Goal: Information Seeking & Learning: Find specific page/section

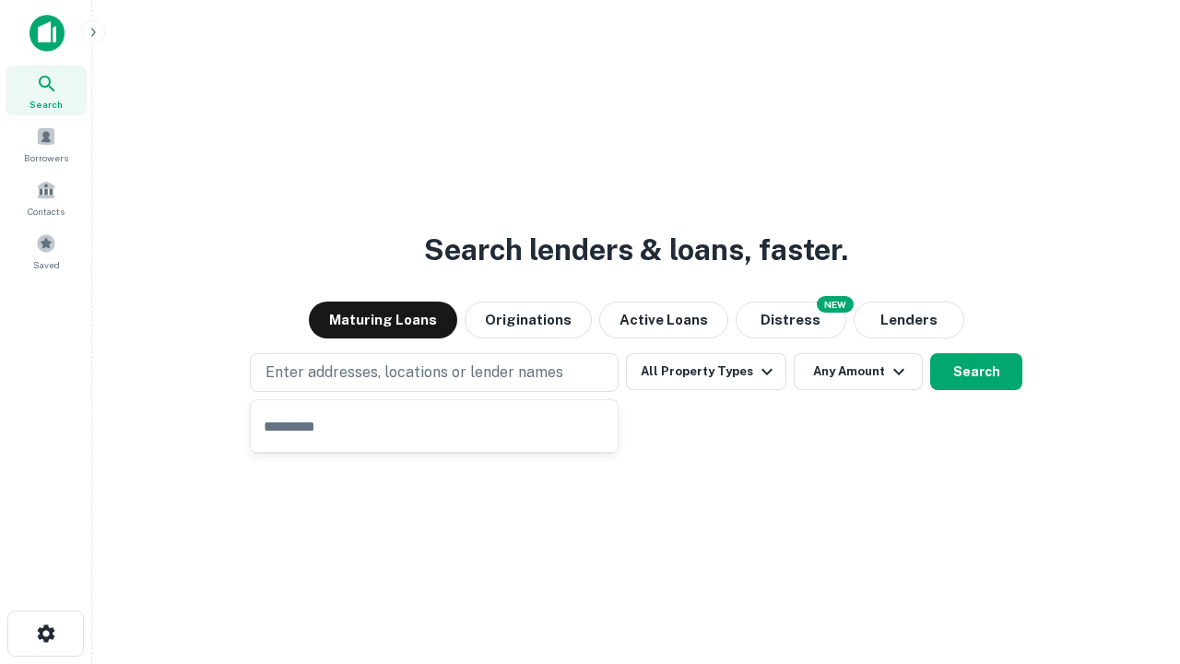
type input "**********"
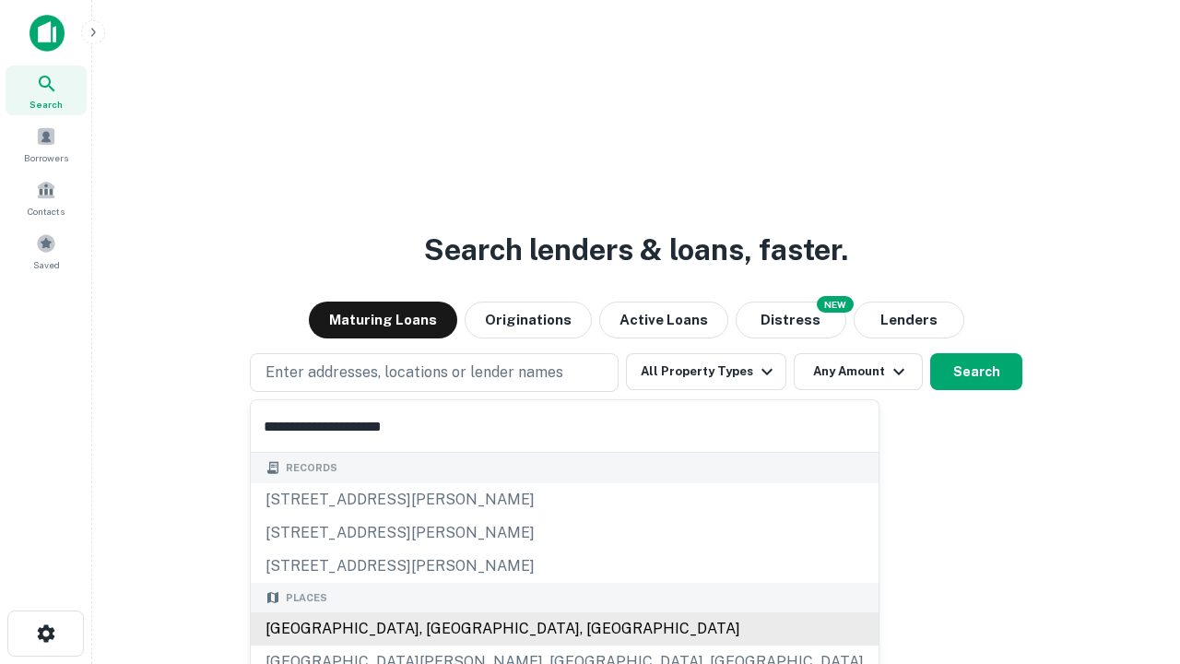
click at [441, 629] on div "[GEOGRAPHIC_DATA], [GEOGRAPHIC_DATA], [GEOGRAPHIC_DATA]" at bounding box center [565, 628] width 628 height 33
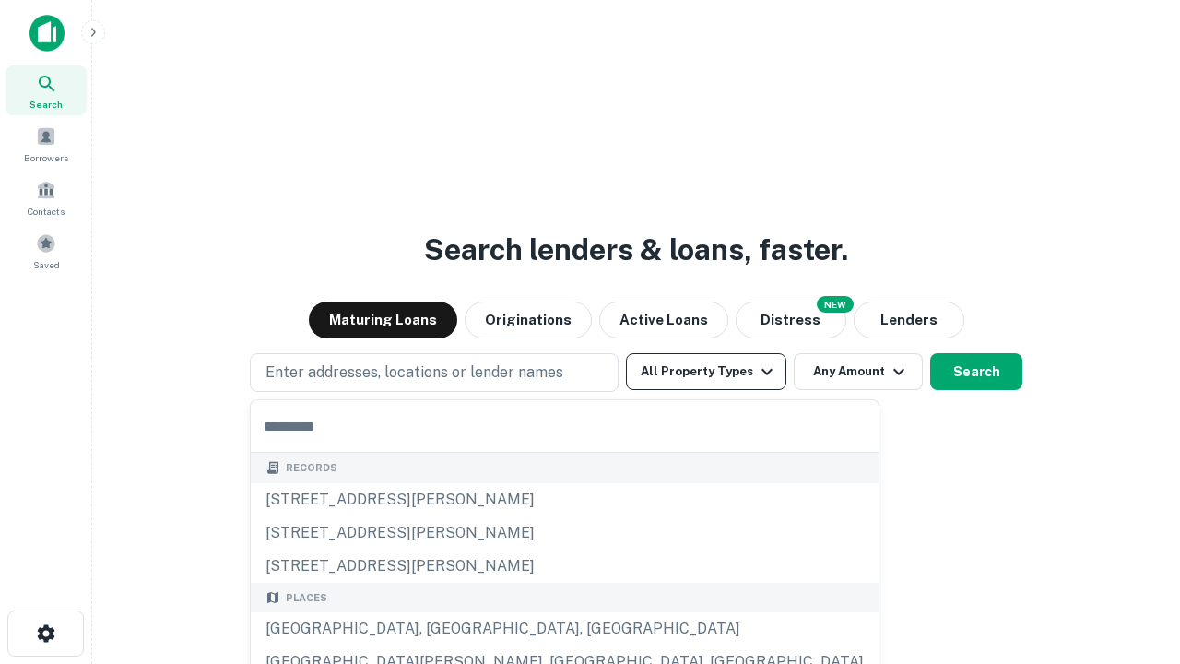
click at [706, 372] on button "All Property Types" at bounding box center [706, 371] width 160 height 37
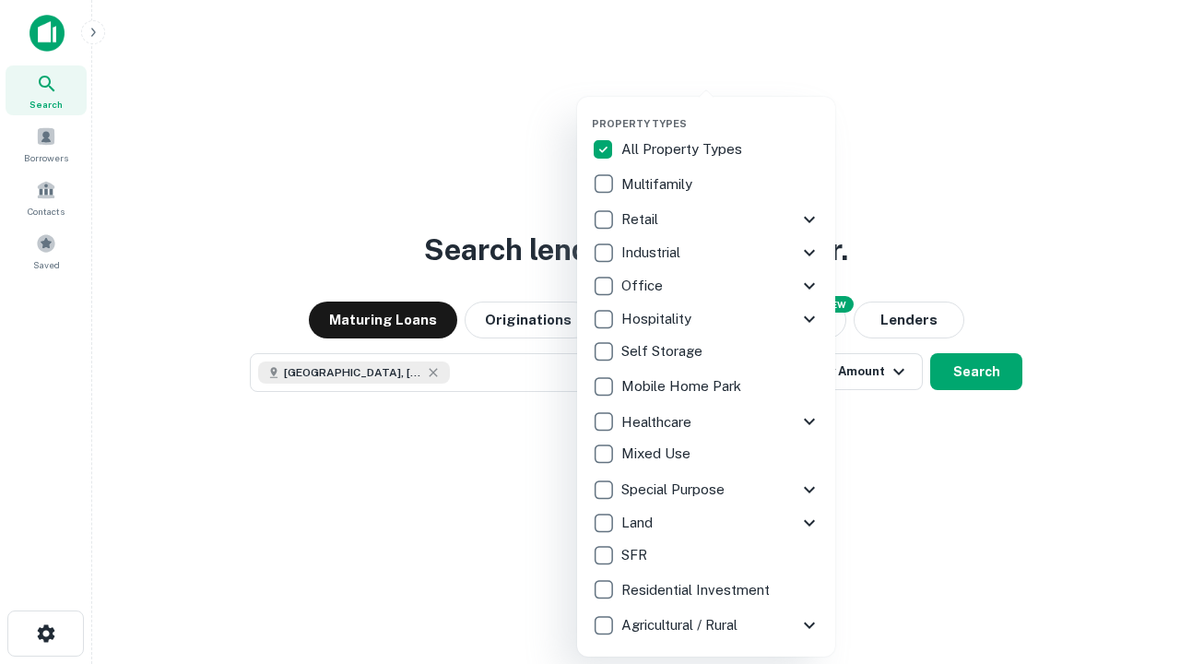
click at [721, 112] on button "button" at bounding box center [721, 112] width 258 height 1
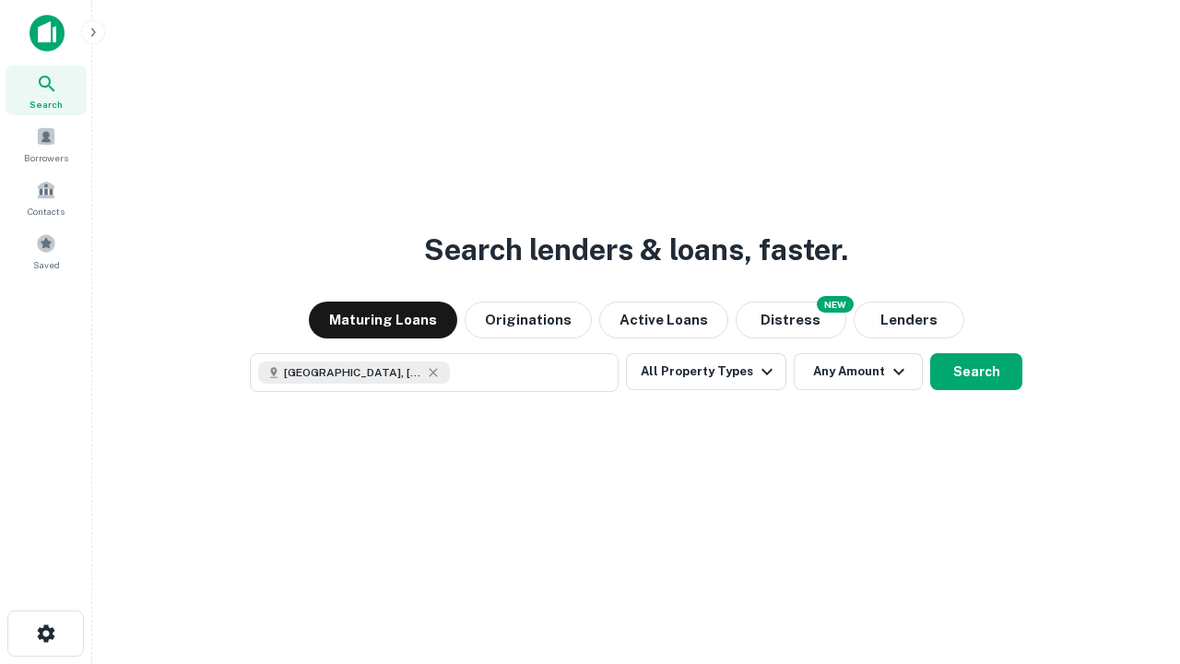
scroll to position [30, 0]
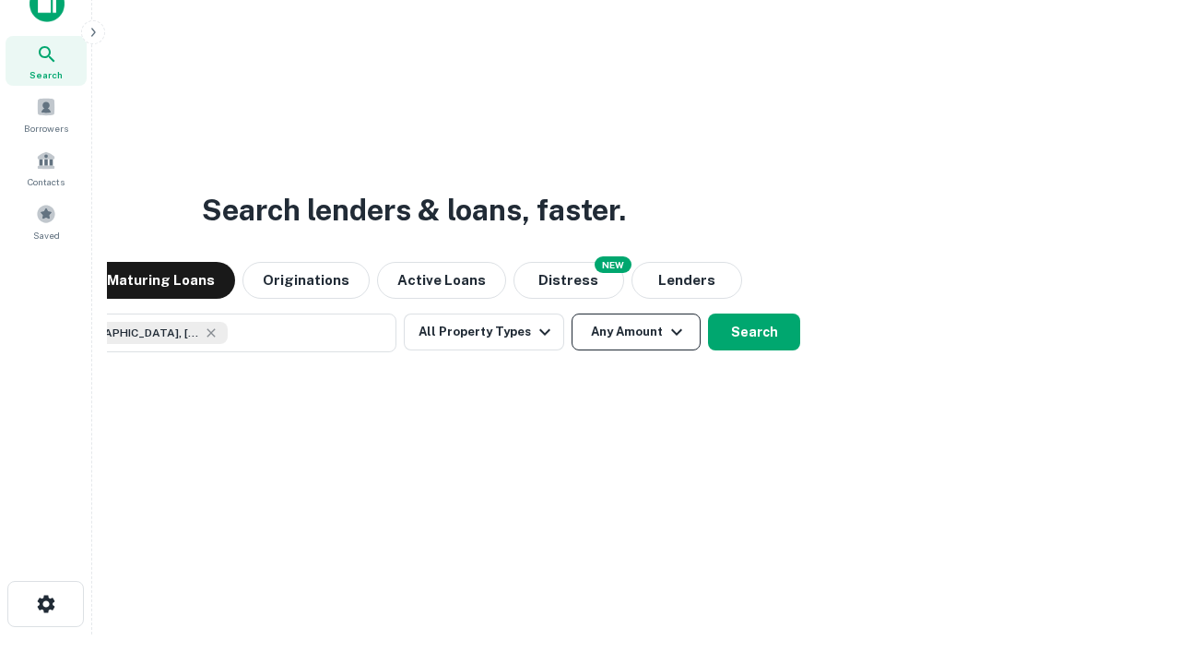
click at [572, 313] on button "Any Amount" at bounding box center [636, 331] width 129 height 37
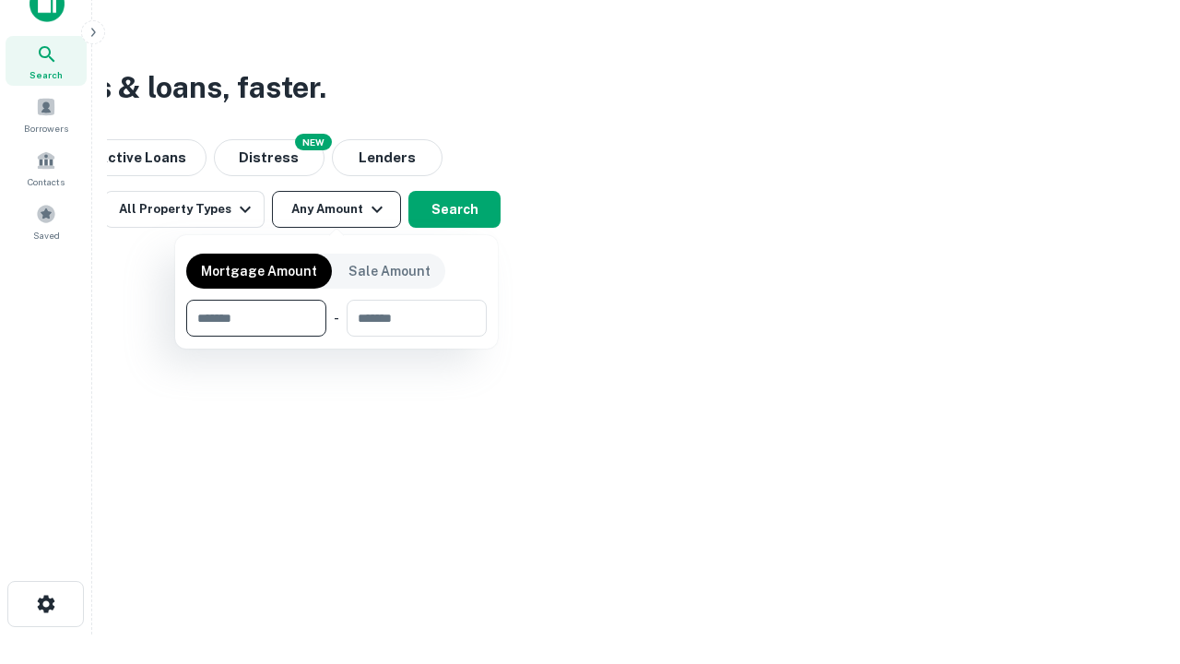
type input "*******"
click at [337, 337] on button "button" at bounding box center [336, 337] width 301 height 1
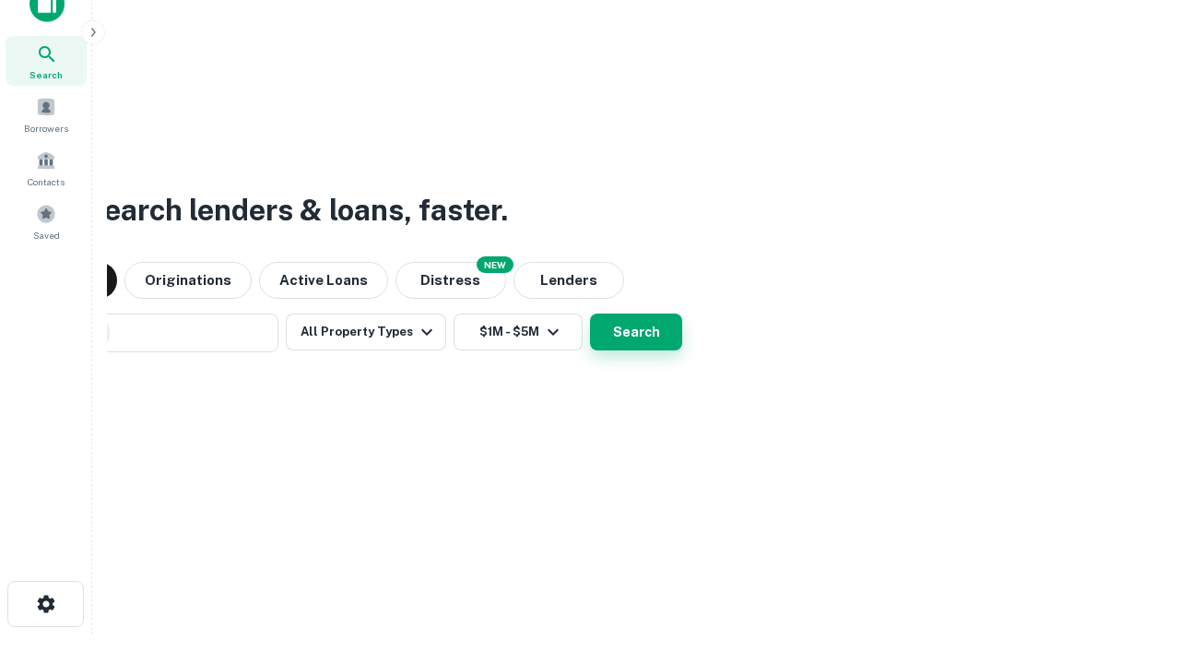
click at [590, 313] on button "Search" at bounding box center [636, 331] width 92 height 37
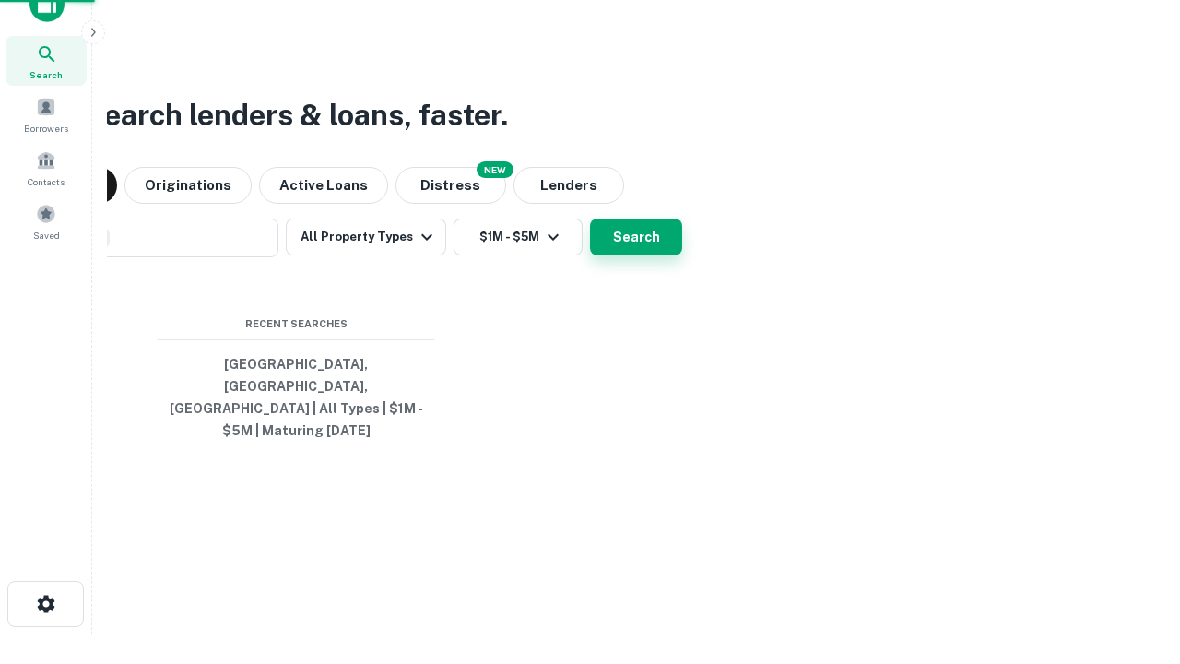
scroll to position [60, 522]
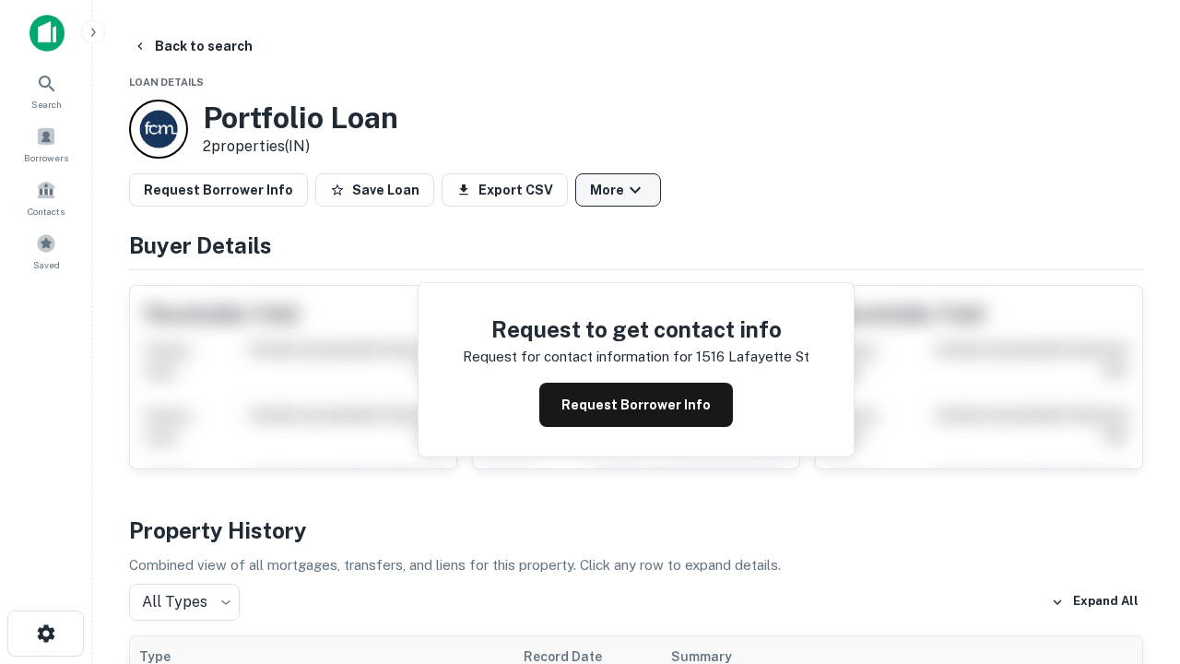
click at [618, 190] on button "More" at bounding box center [618, 189] width 86 height 33
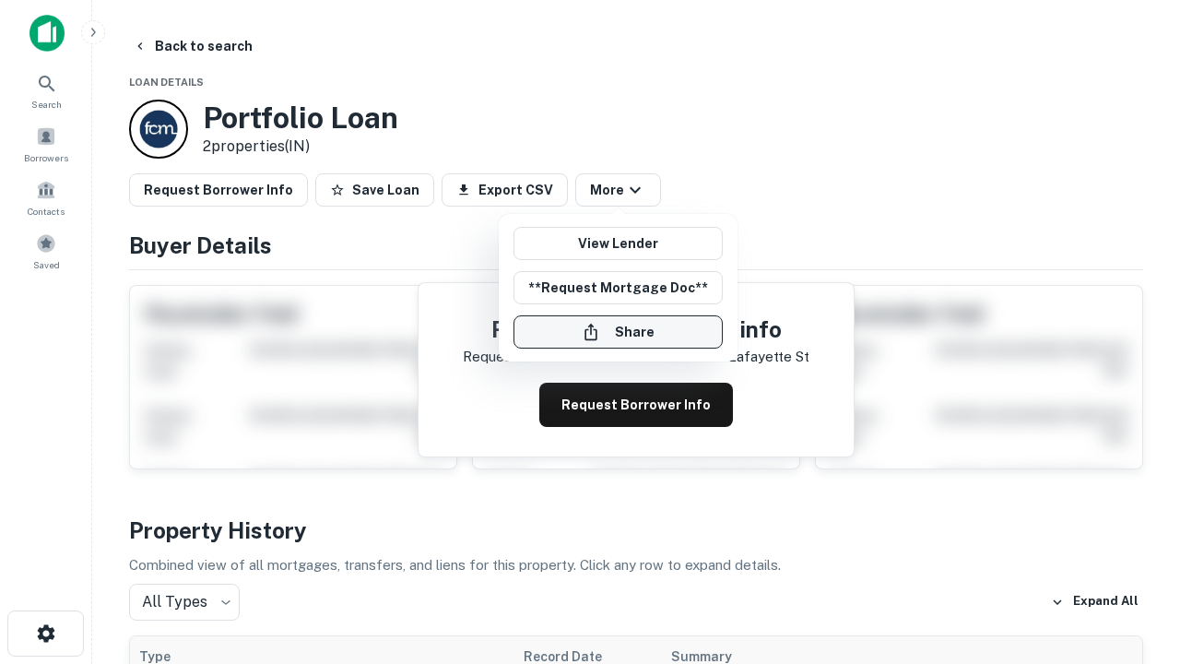
click at [618, 332] on button "Share" at bounding box center [618, 331] width 209 height 33
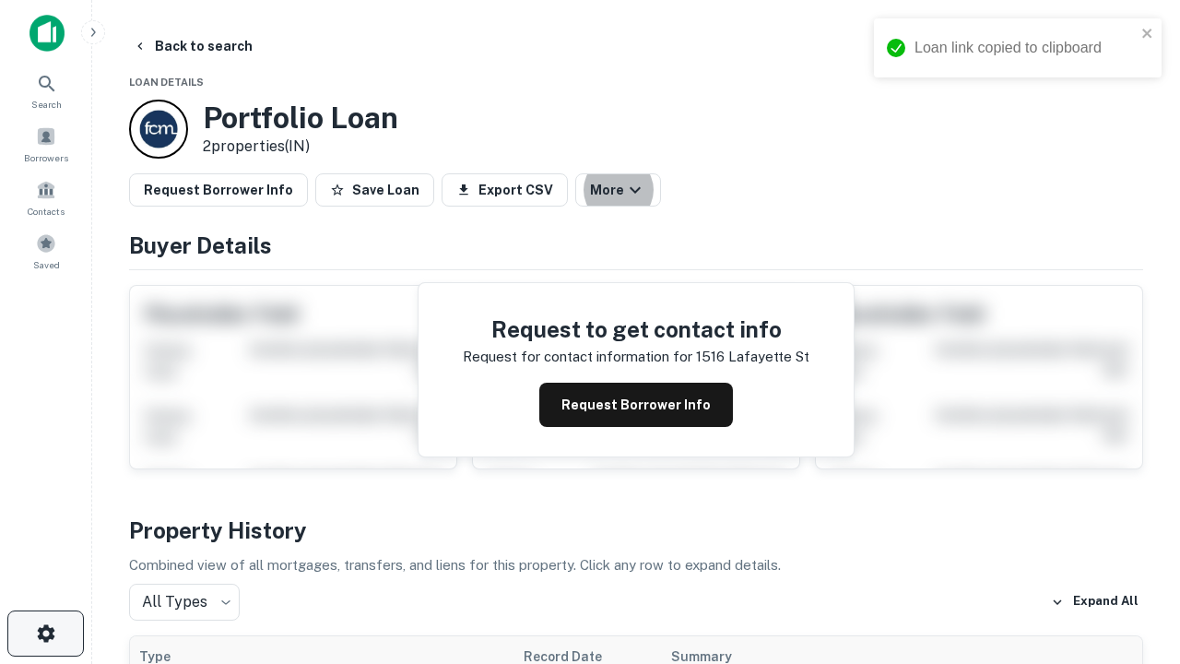
click at [45, 633] on icon "button" at bounding box center [46, 633] width 22 height 22
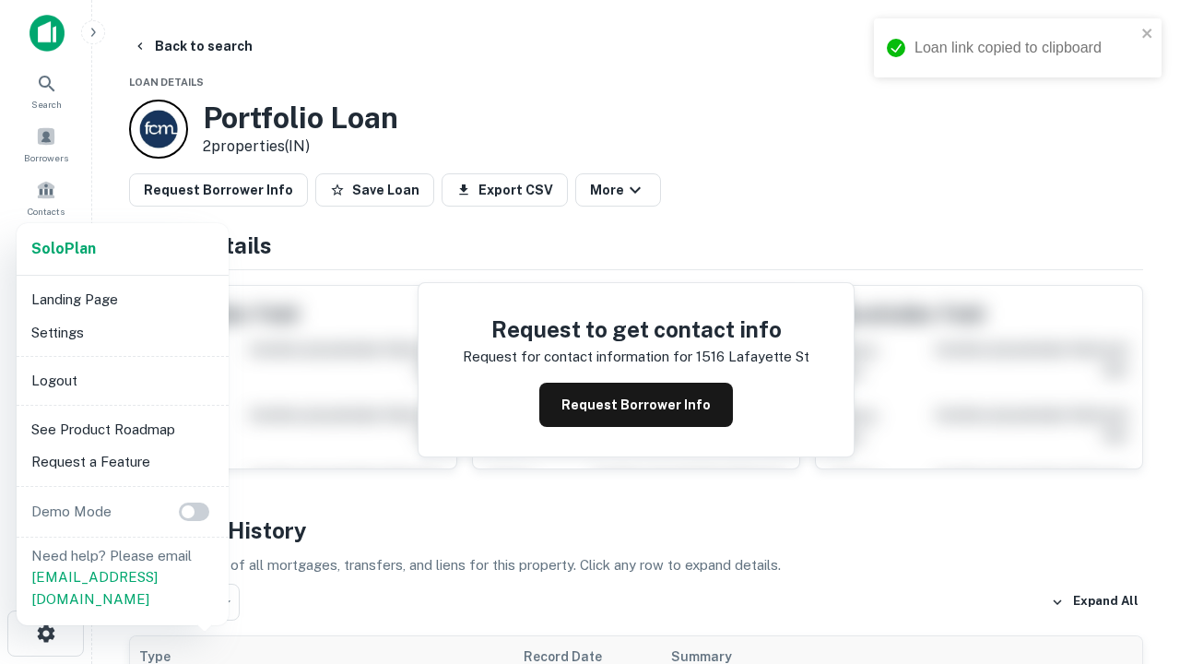
click at [122, 380] on li "Logout" at bounding box center [122, 380] width 197 height 33
